Goal: Information Seeking & Learning: Learn about a topic

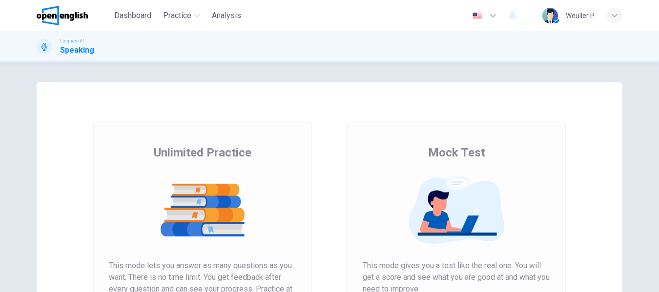
scroll to position [146, 0]
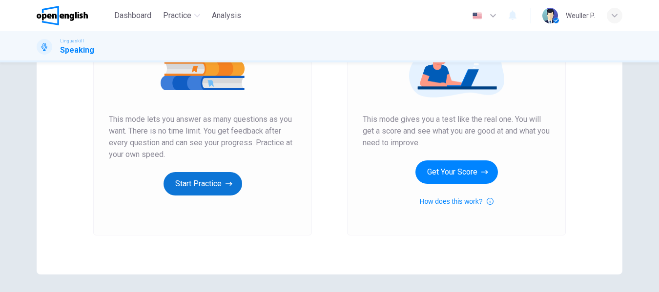
click at [195, 177] on button "Start Practice" at bounding box center [203, 183] width 79 height 23
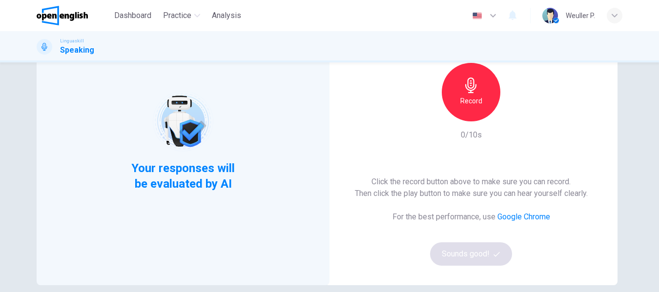
scroll to position [98, 0]
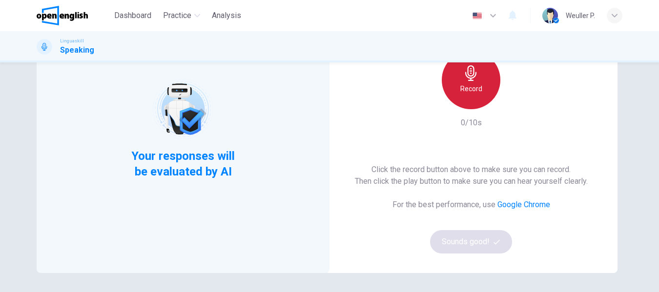
click at [456, 94] on div "Record" at bounding box center [471, 80] width 59 height 59
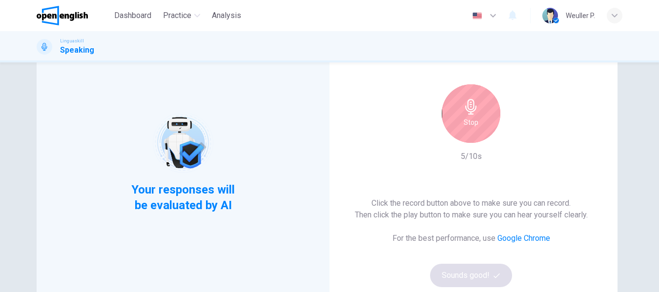
scroll to position [49, 0]
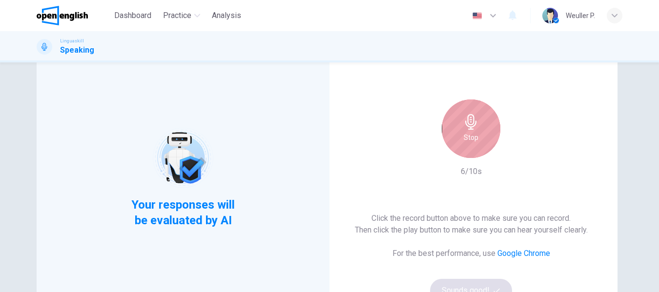
click at [474, 134] on h6 "Stop" at bounding box center [471, 138] width 15 height 12
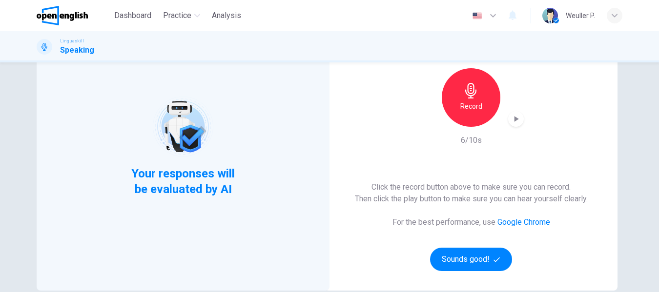
scroll to position [0, 0]
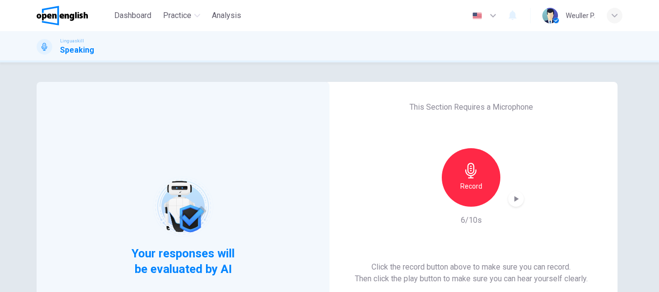
click at [515, 197] on icon "button" at bounding box center [517, 199] width 4 height 6
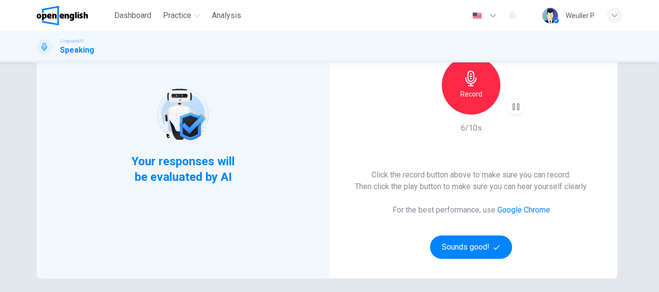
scroll to position [180, 0]
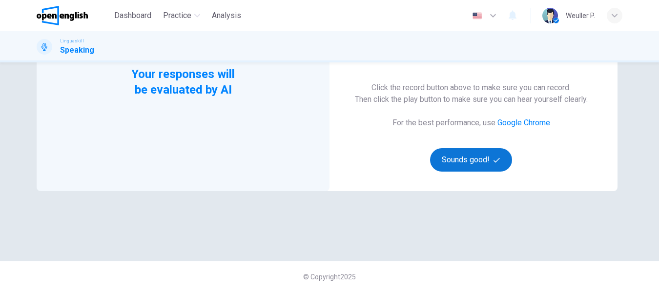
click at [477, 159] on button "Sounds good!" at bounding box center [471, 159] width 82 height 23
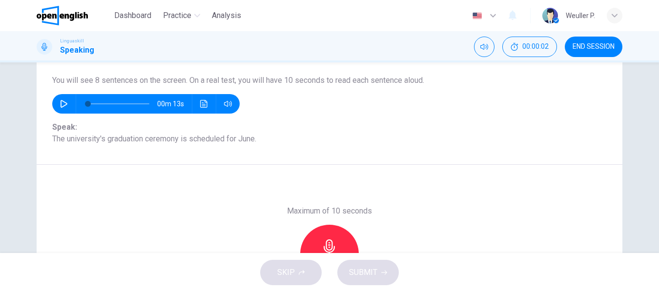
scroll to position [82, 0]
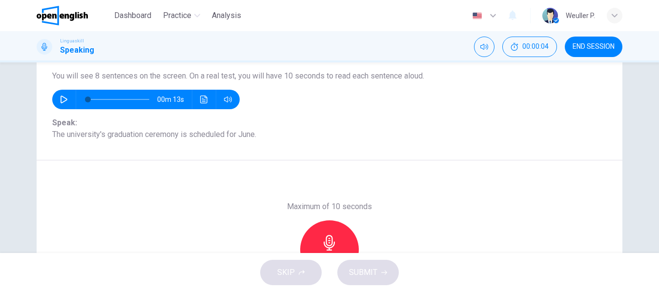
click at [62, 99] on icon "button" at bounding box center [64, 100] width 8 height 8
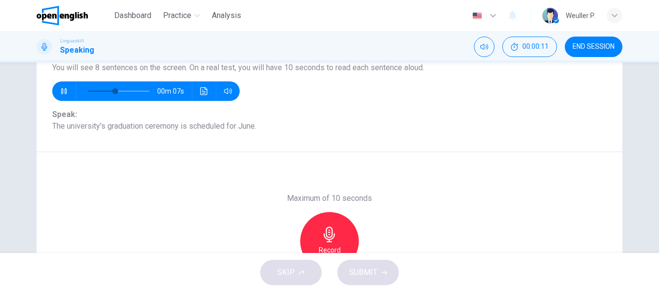
scroll to position [90, 0]
type input "*"
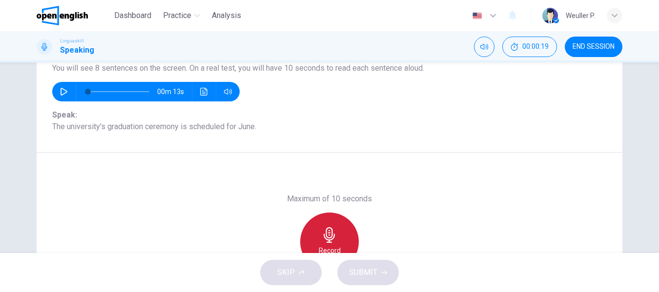
click at [322, 232] on icon "button" at bounding box center [330, 235] width 16 height 16
click at [322, 229] on icon "button" at bounding box center [330, 235] width 16 height 16
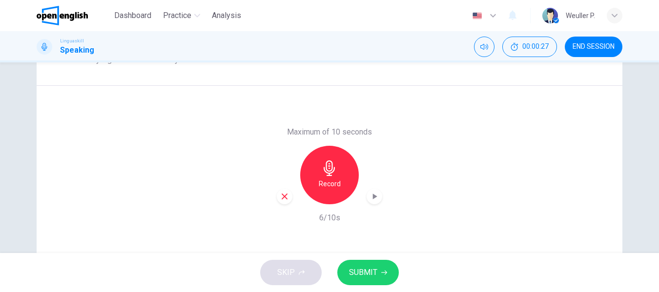
scroll to position [187, 0]
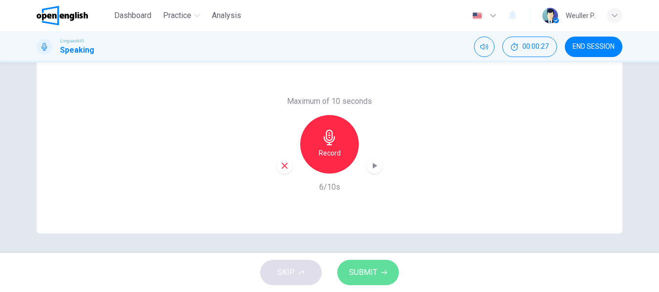
click at [357, 266] on span "SUBMIT" at bounding box center [363, 273] width 28 height 14
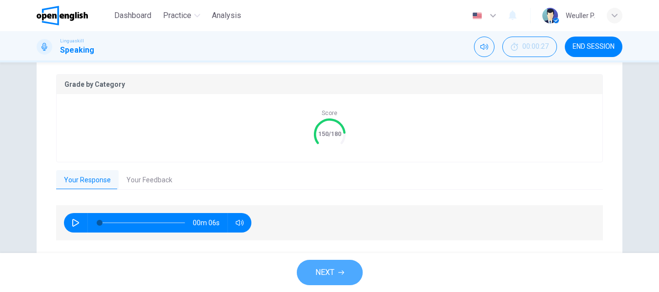
click at [320, 273] on span "NEXT" at bounding box center [324, 273] width 19 height 14
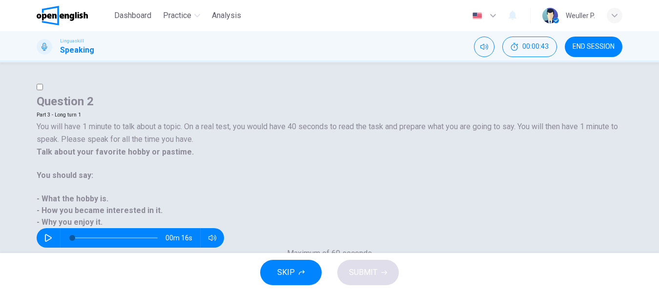
scroll to position [98, 0]
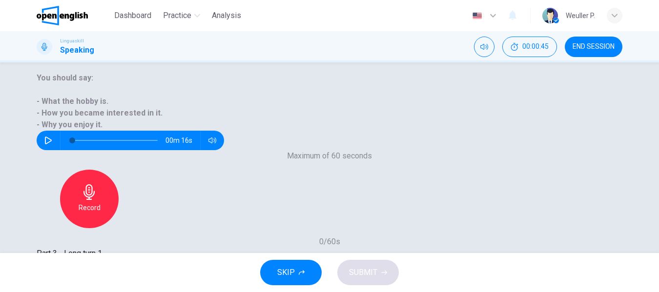
click at [52, 137] on icon "button" at bounding box center [48, 141] width 8 height 8
type input "*"
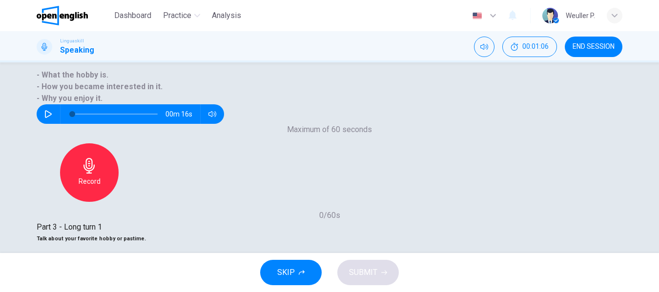
scroll to position [146, 0]
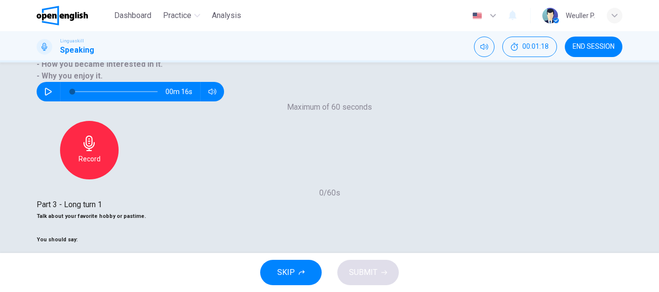
click at [352, 273] on span "SUBMIT" at bounding box center [363, 273] width 28 height 14
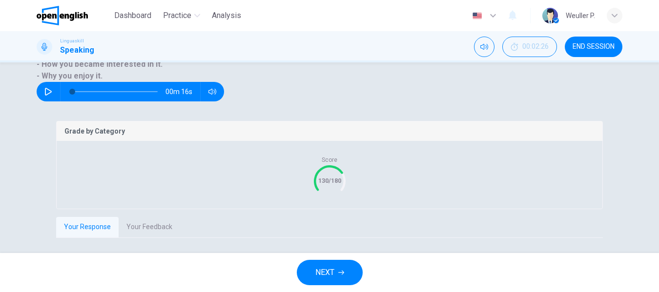
click at [316, 270] on span "NEXT" at bounding box center [324, 273] width 19 height 14
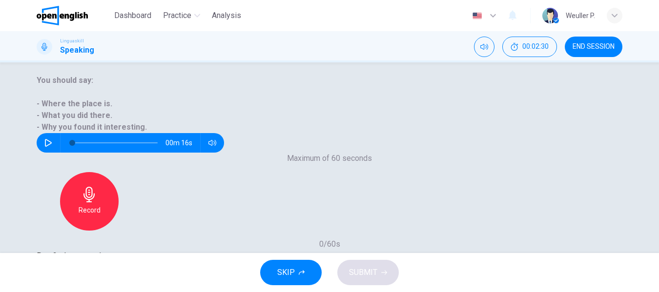
scroll to position [98, 0]
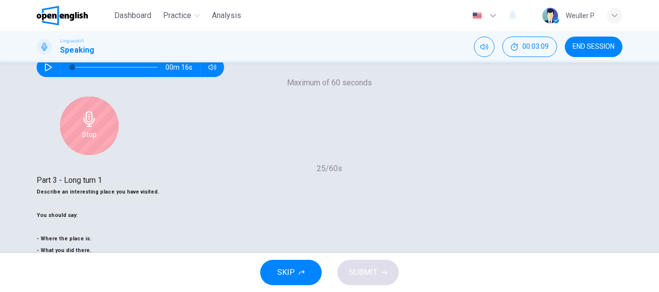
scroll to position [195, 0]
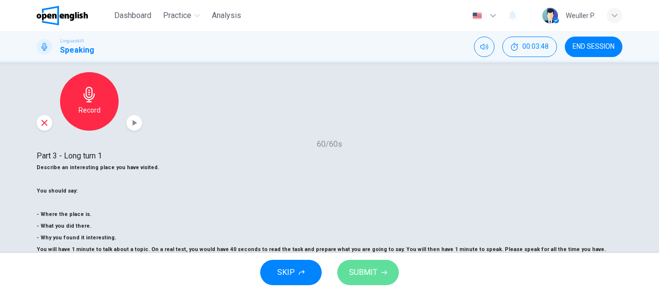
click at [356, 276] on span "SUBMIT" at bounding box center [363, 273] width 28 height 14
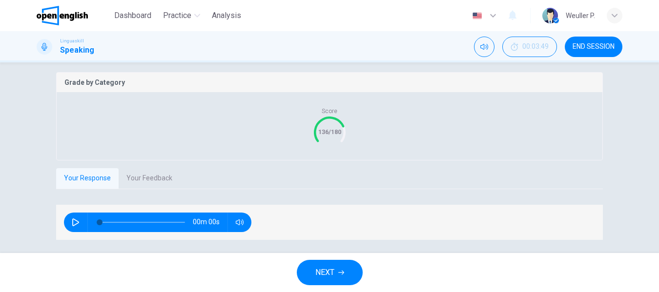
scroll to position [215, 0]
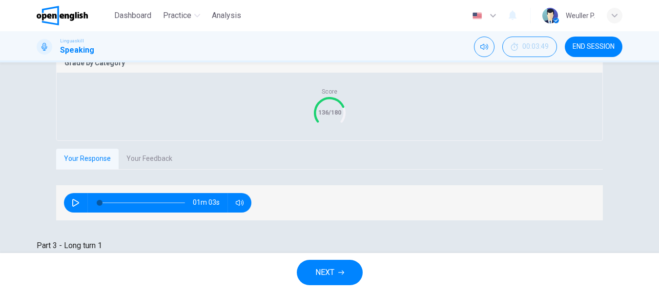
type input "*"
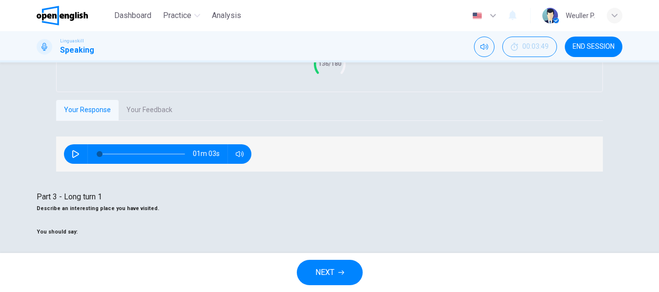
scroll to position [275, 0]
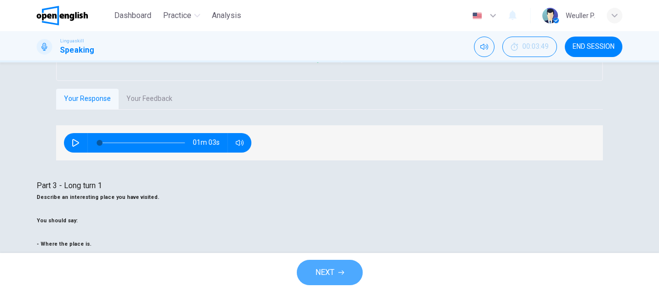
click at [319, 273] on span "NEXT" at bounding box center [324, 273] width 19 height 14
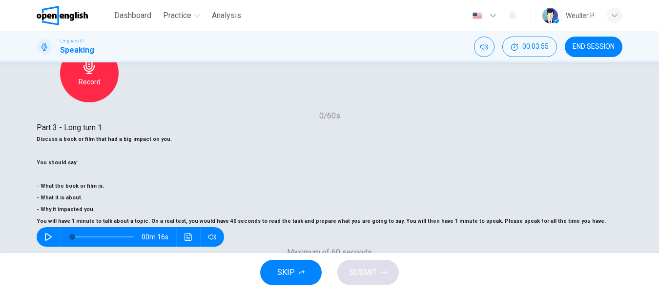
scroll to position [175, 0]
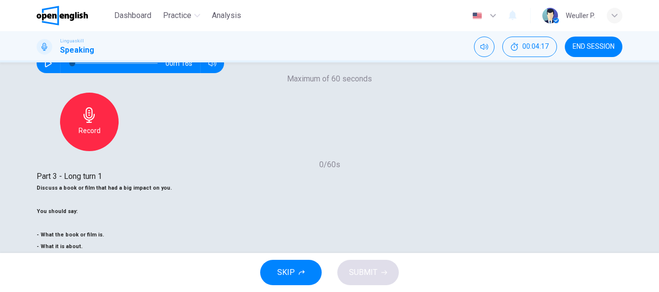
click at [369, 268] on span "SUBMIT" at bounding box center [363, 273] width 28 height 14
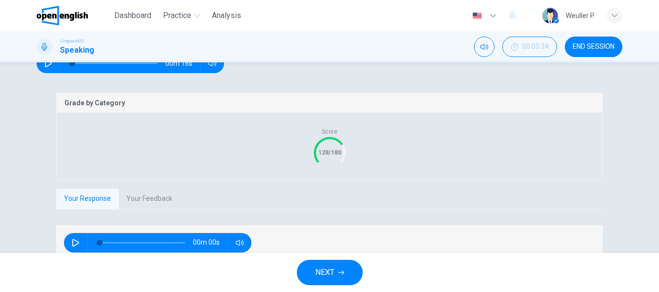
scroll to position [194, 0]
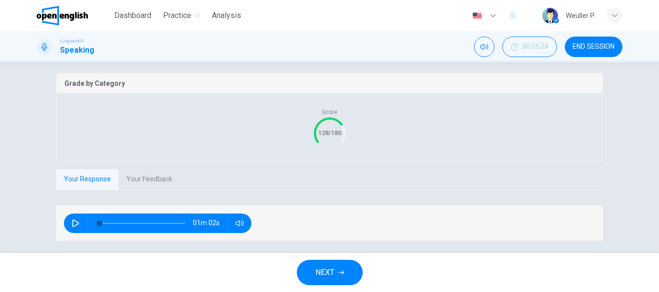
type input "*"
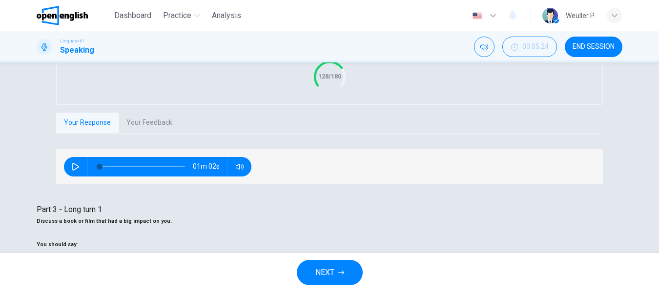
scroll to position [251, 0]
click at [326, 275] on span "NEXT" at bounding box center [324, 273] width 19 height 14
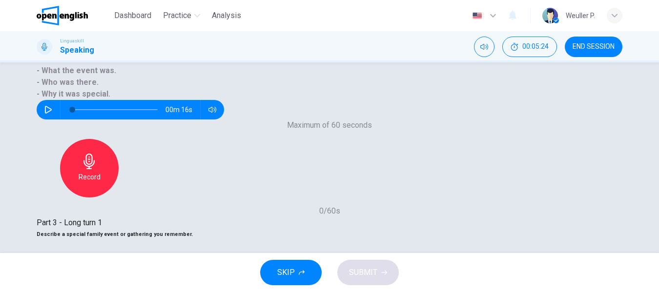
scroll to position [126, 0]
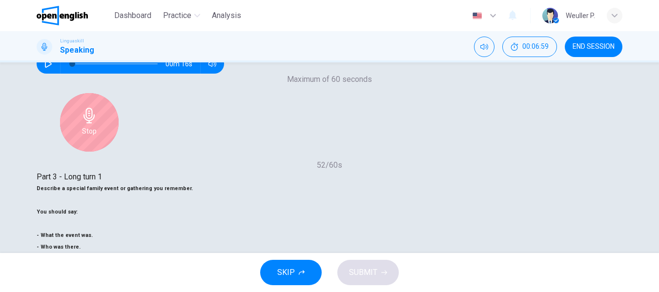
scroll to position [224, 0]
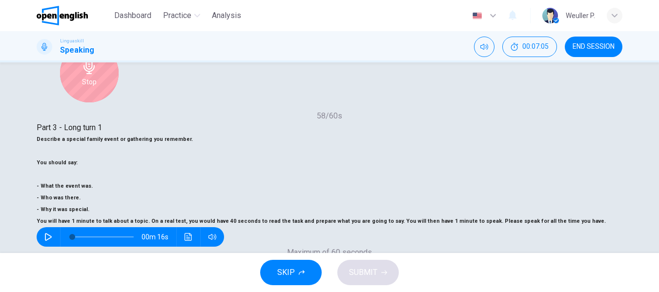
click at [359, 267] on div "Stop" at bounding box center [329, 296] width 59 height 59
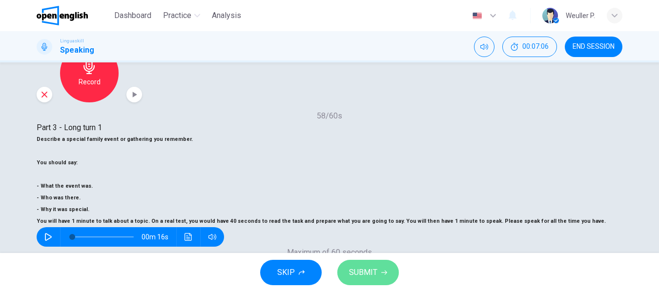
click at [364, 275] on span "SUBMIT" at bounding box center [363, 273] width 28 height 14
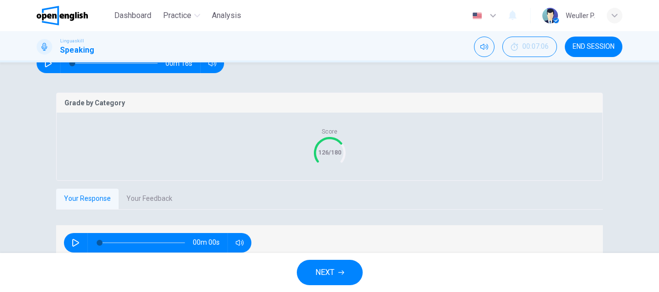
scroll to position [194, 0]
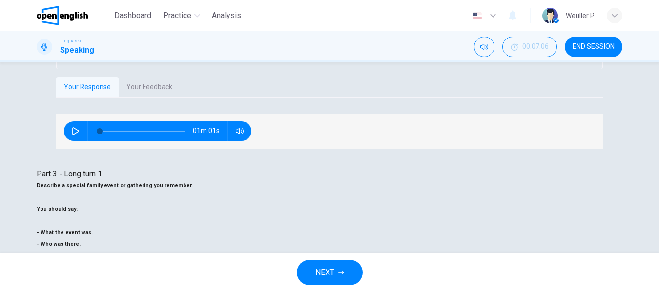
click at [315, 269] on span "NEXT" at bounding box center [324, 273] width 19 height 14
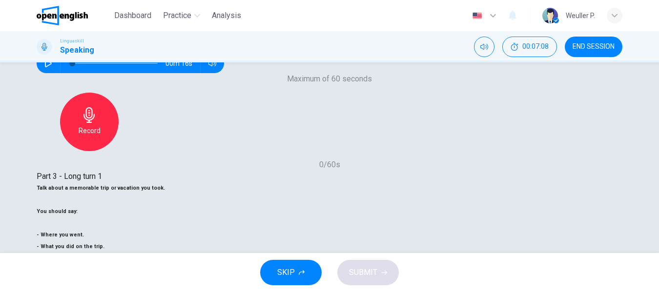
scroll to position [126, 0]
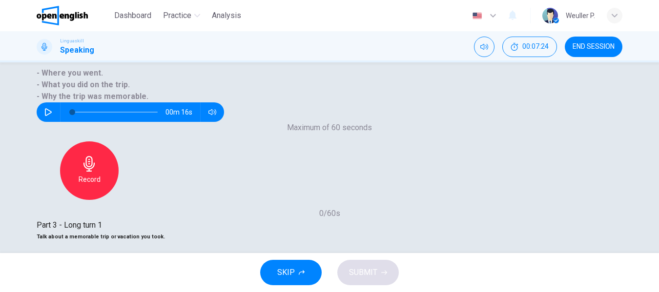
click at [354, 273] on span "SUBMIT" at bounding box center [363, 273] width 28 height 14
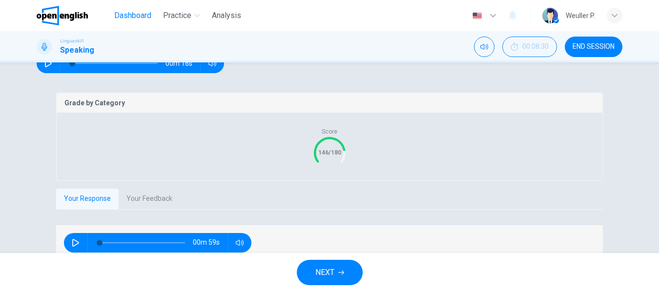
scroll to position [194, 0]
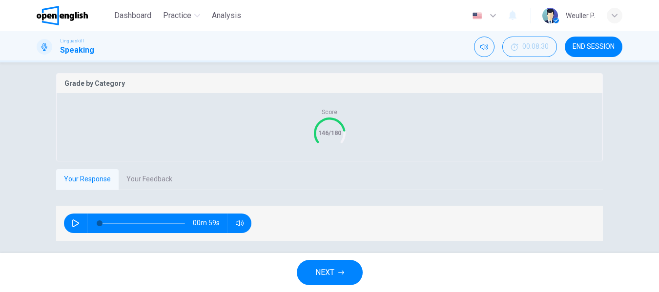
type input "**"
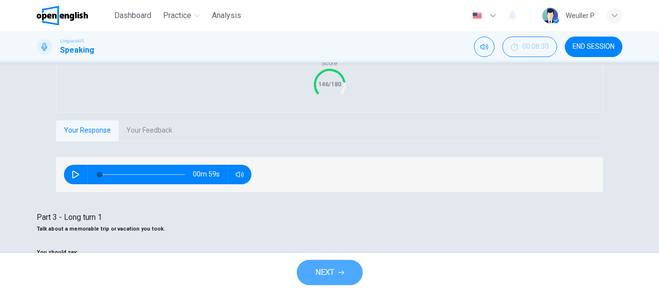
click at [318, 271] on span "NEXT" at bounding box center [324, 273] width 19 height 14
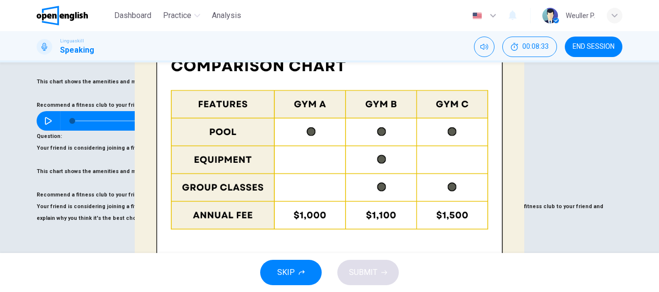
scroll to position [98, 0]
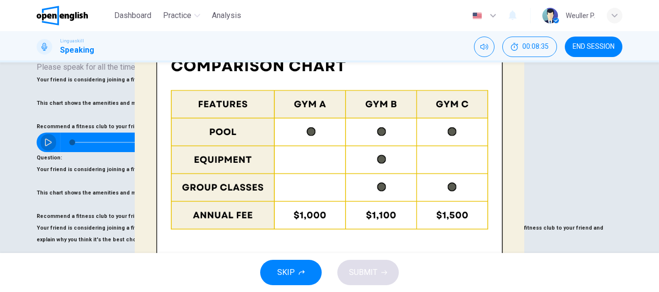
click at [52, 139] on icon "button" at bounding box center [48, 143] width 8 height 8
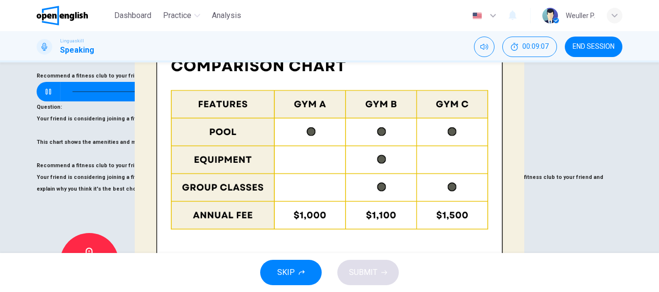
scroll to position [192, 0]
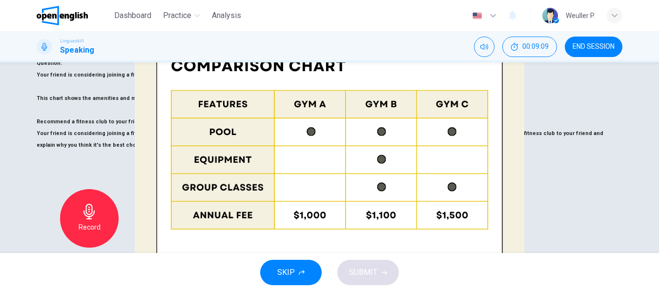
type input "*"
click at [151, 129] on img at bounding box center [329, 146] width 659 height 292
click at [302, 57] on img at bounding box center [329, 146] width 659 height 292
click at [300, 56] on img at bounding box center [329, 146] width 659 height 292
click at [292, 56] on img at bounding box center [329, 146] width 659 height 292
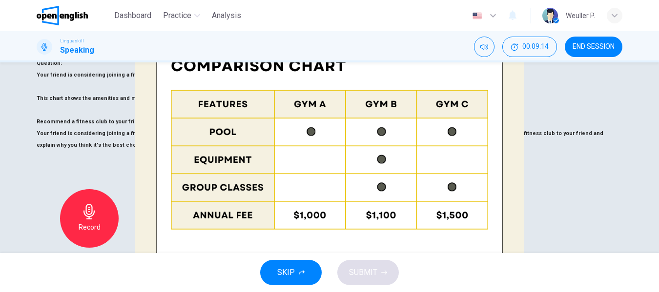
drag, startPoint x: 31, startPoint y: 87, endPoint x: 59, endPoint y: 95, distance: 29.4
click at [32, 292] on div at bounding box center [329, 292] width 659 height 0
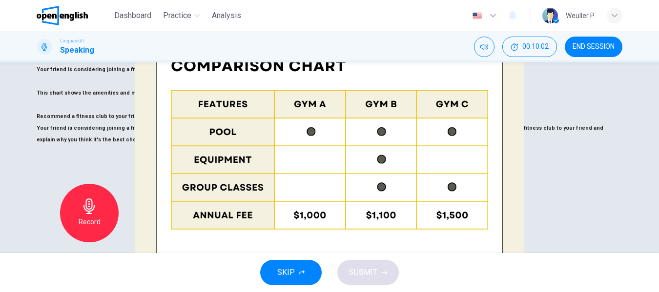
scroll to position [241, 0]
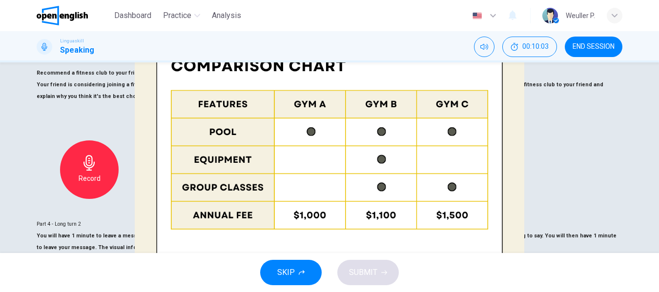
click at [283, 276] on span "SKIP" at bounding box center [286, 273] width 18 height 14
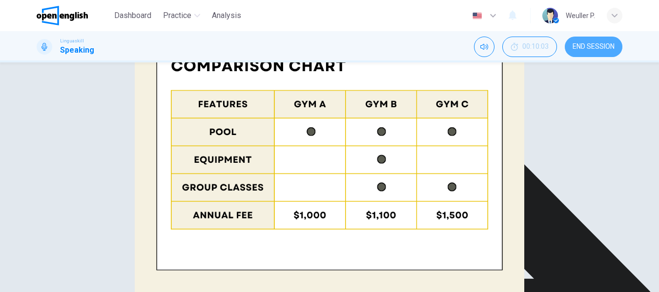
click at [580, 47] on span "END SESSION" at bounding box center [594, 47] width 42 height 8
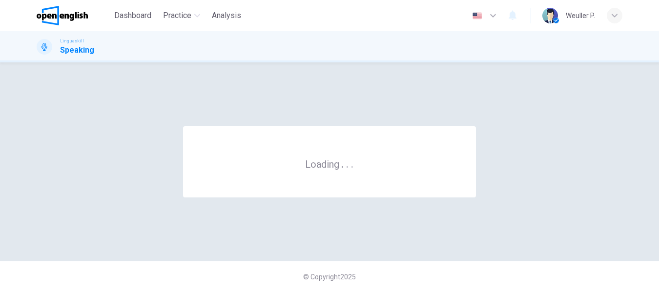
scroll to position [0, 0]
